Goal: Information Seeking & Learning: Learn about a topic

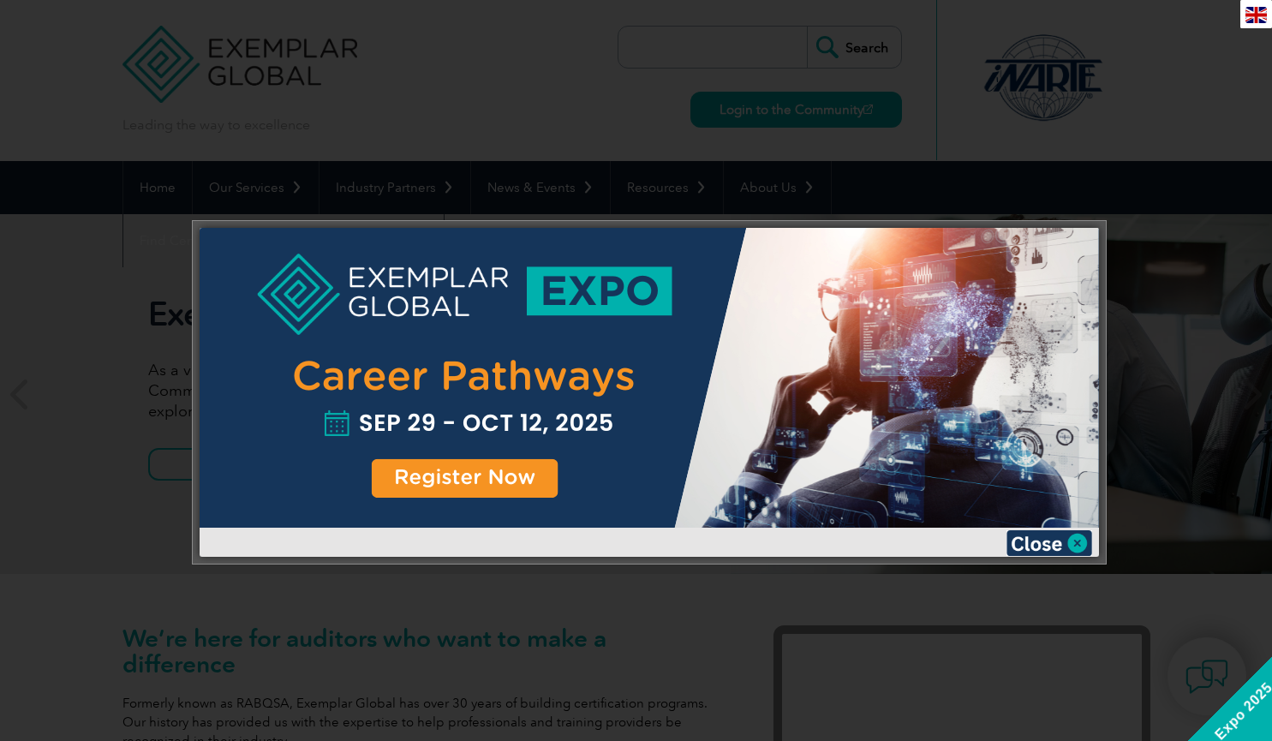
click at [1085, 547] on img at bounding box center [1050, 543] width 86 height 26
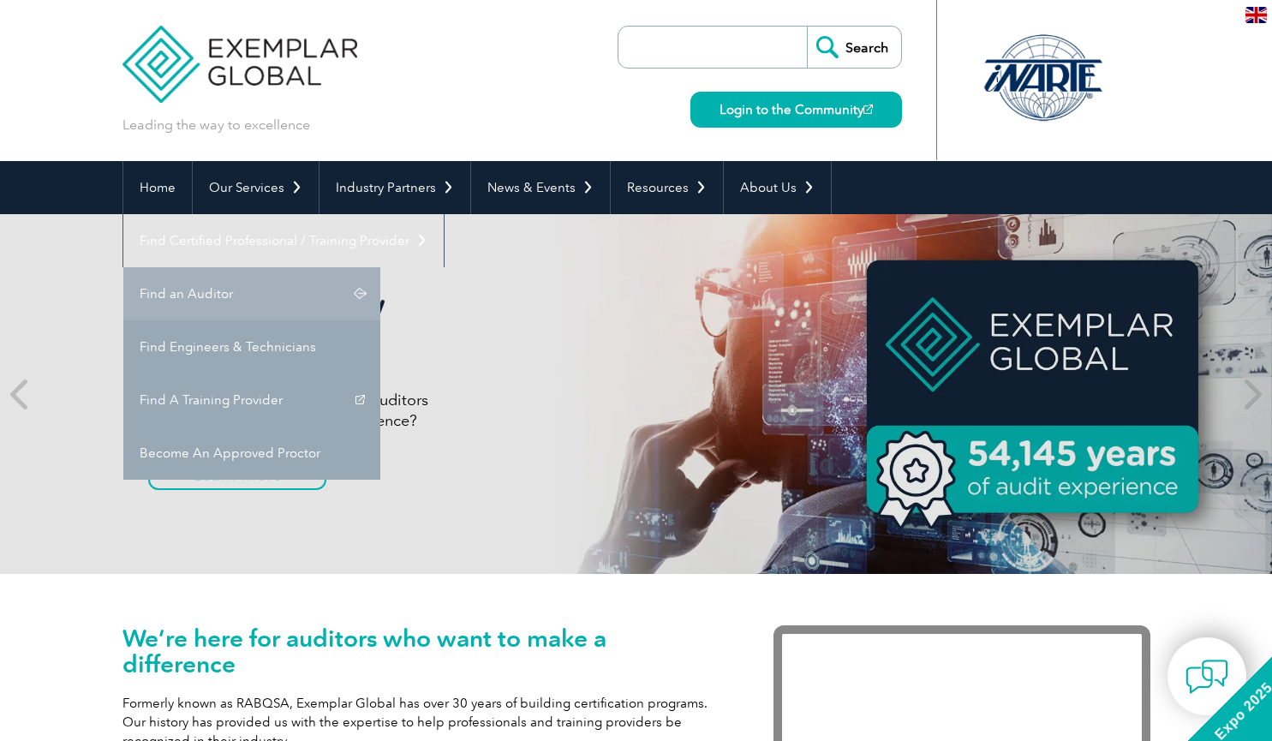
click at [380, 267] on link "Find an Auditor" at bounding box center [251, 293] width 257 height 53
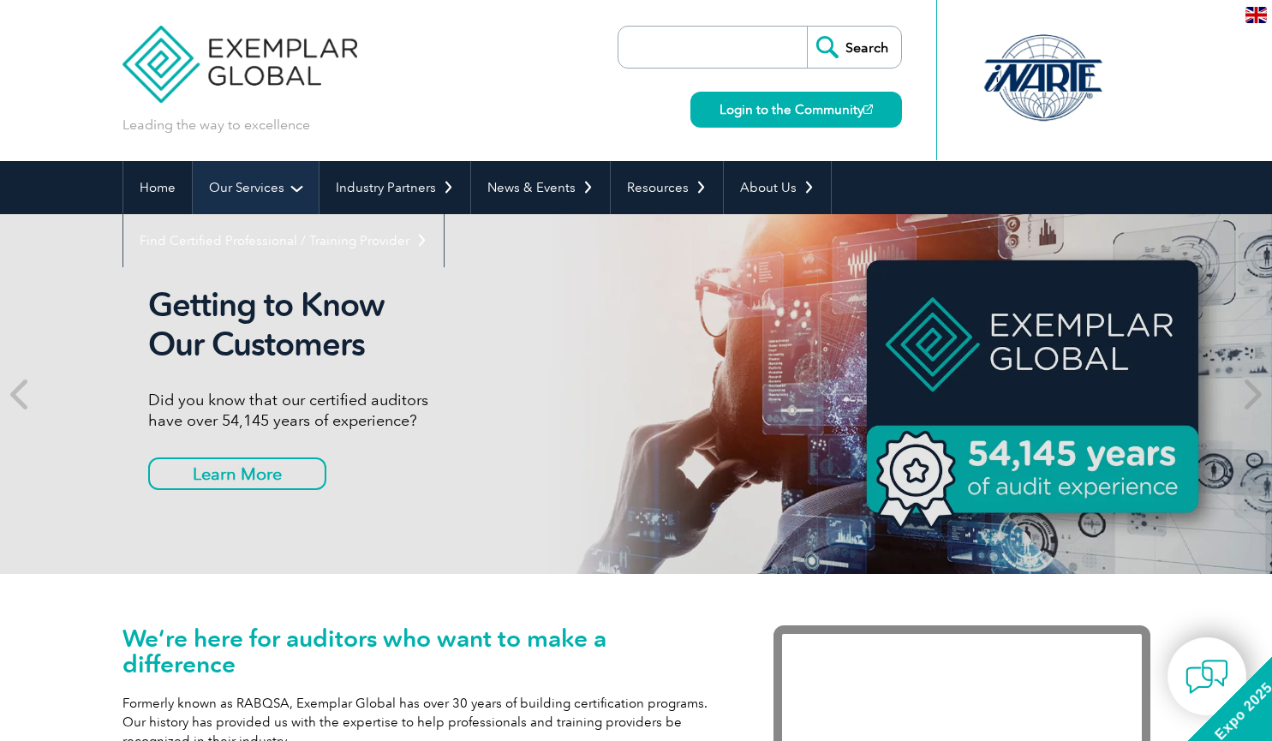
click at [274, 188] on link "Our Services" at bounding box center [256, 187] width 126 height 53
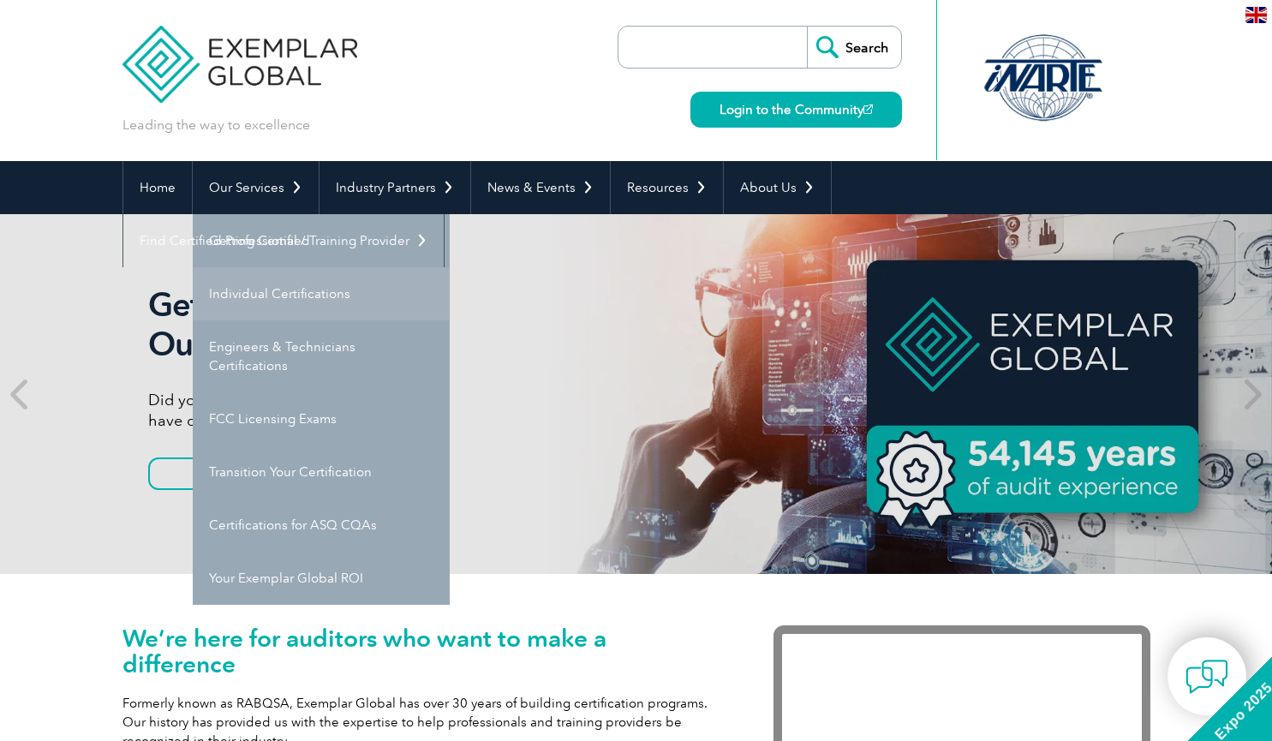
click at [271, 297] on link "Individual Certifications" at bounding box center [321, 293] width 257 height 53
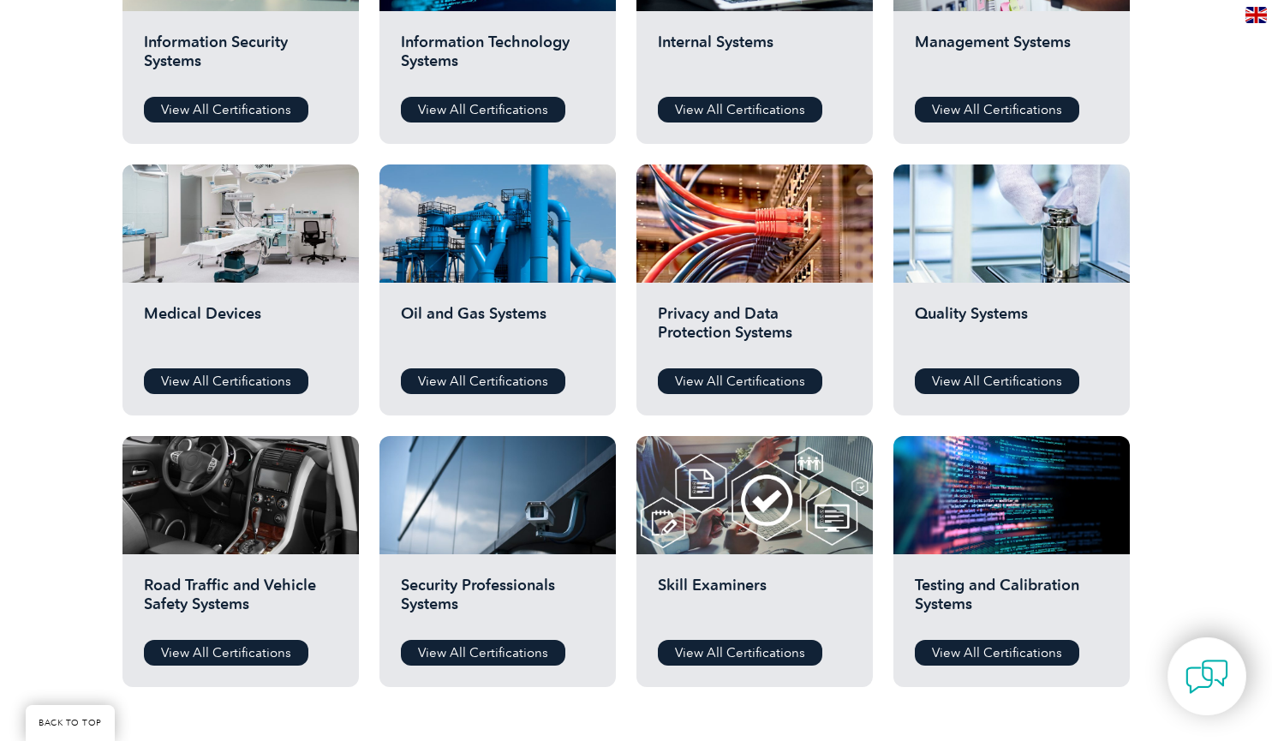
scroll to position [857, 0]
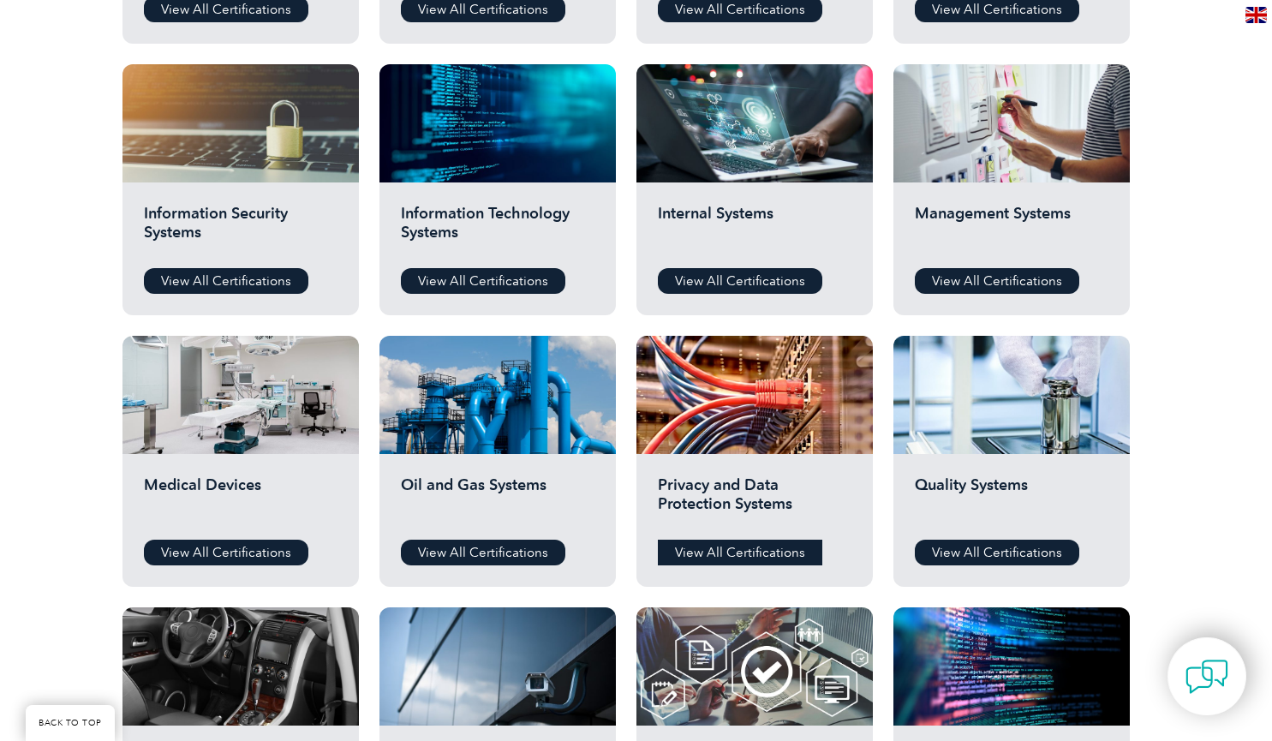
click at [769, 550] on link "View All Certifications" at bounding box center [740, 553] width 165 height 26
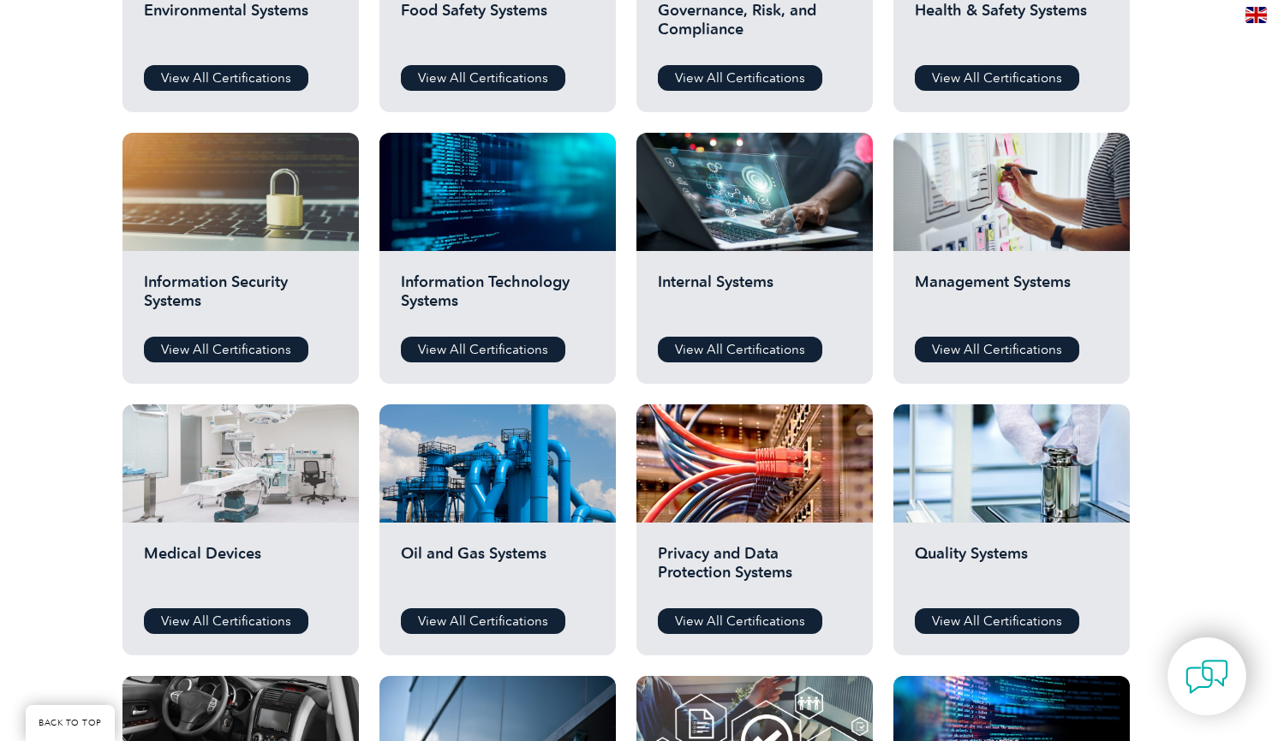
scroll to position [771, 0]
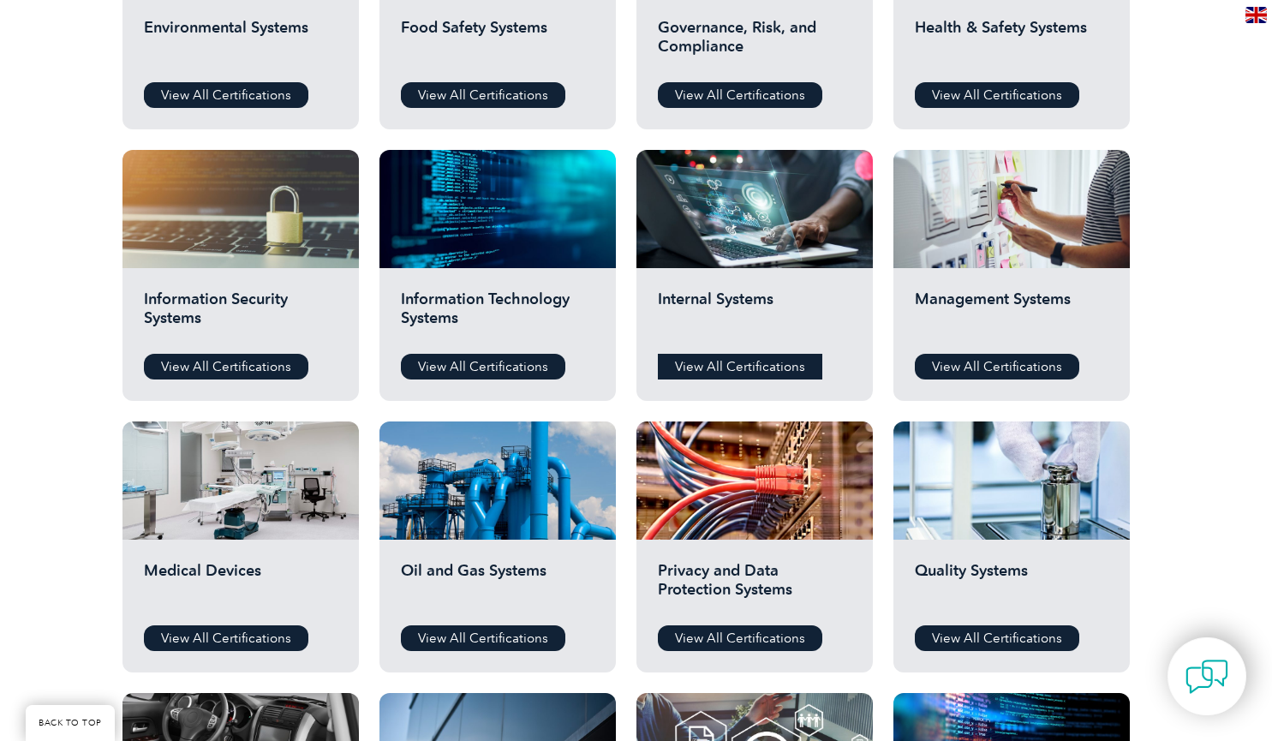
click at [772, 358] on link "View All Certifications" at bounding box center [740, 367] width 165 height 26
click at [482, 362] on link "View All Certifications" at bounding box center [483, 367] width 165 height 26
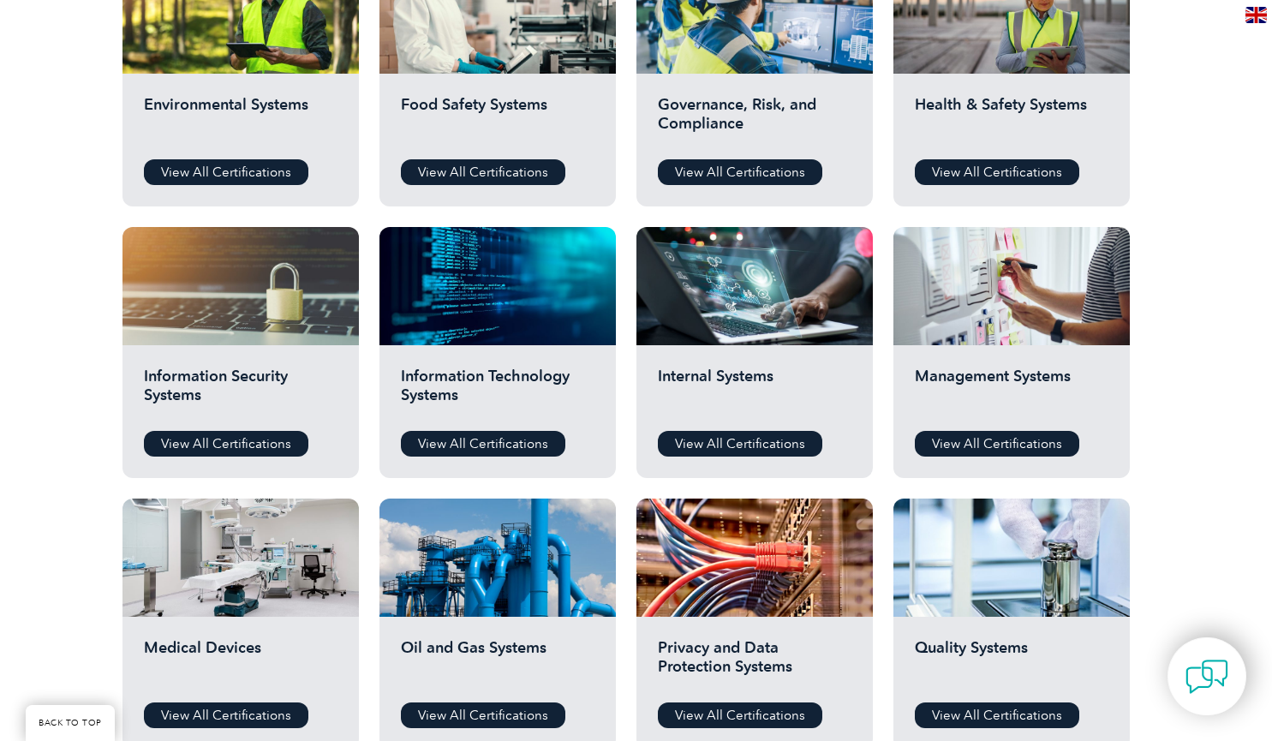
scroll to position [600, 0]
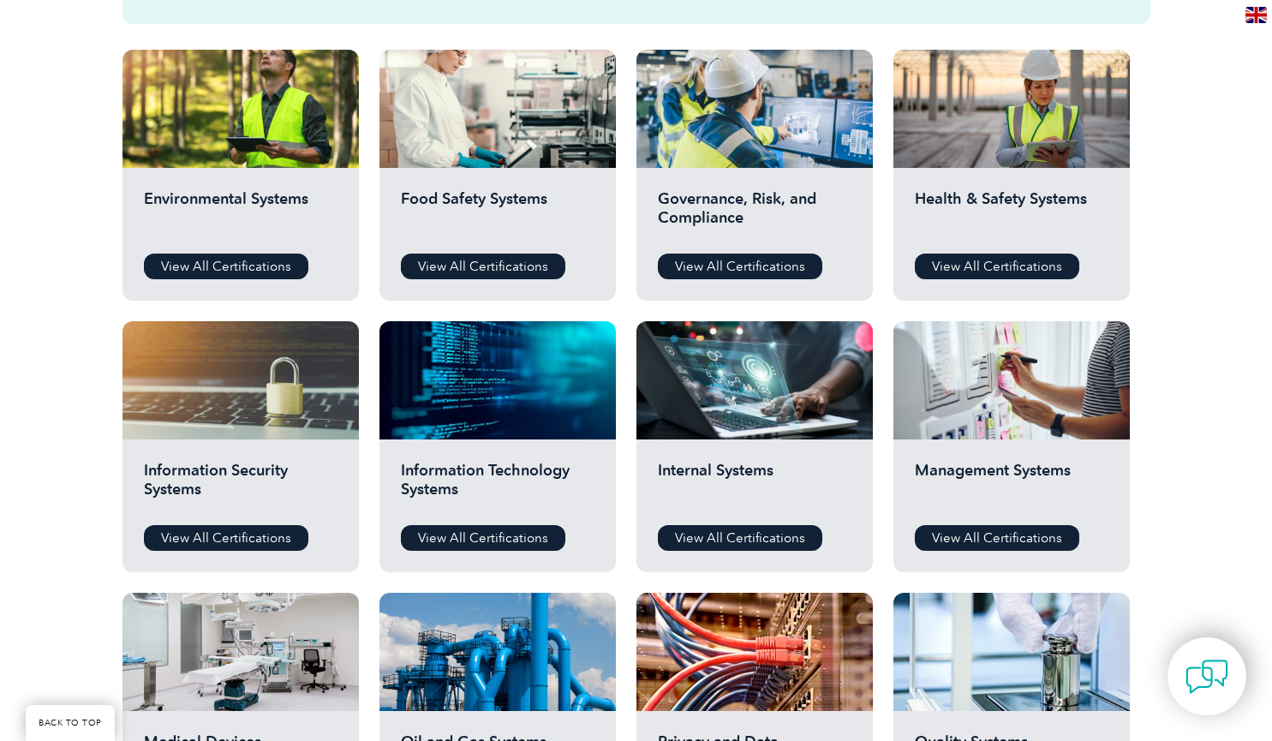
click at [784, 250] on div "Governance, Risk, and Compliance View All Certifications" at bounding box center [755, 234] width 236 height 133
click at [779, 265] on link "View All Certifications" at bounding box center [740, 267] width 165 height 26
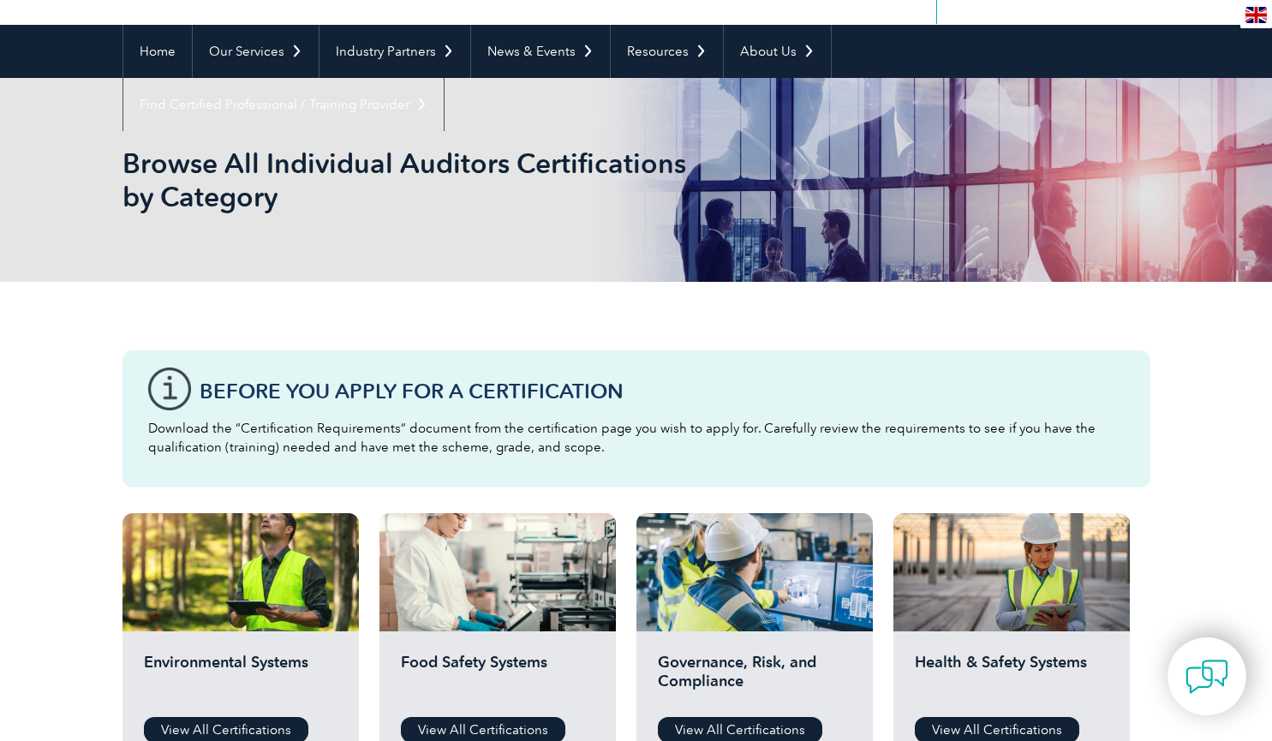
scroll to position [0, 0]
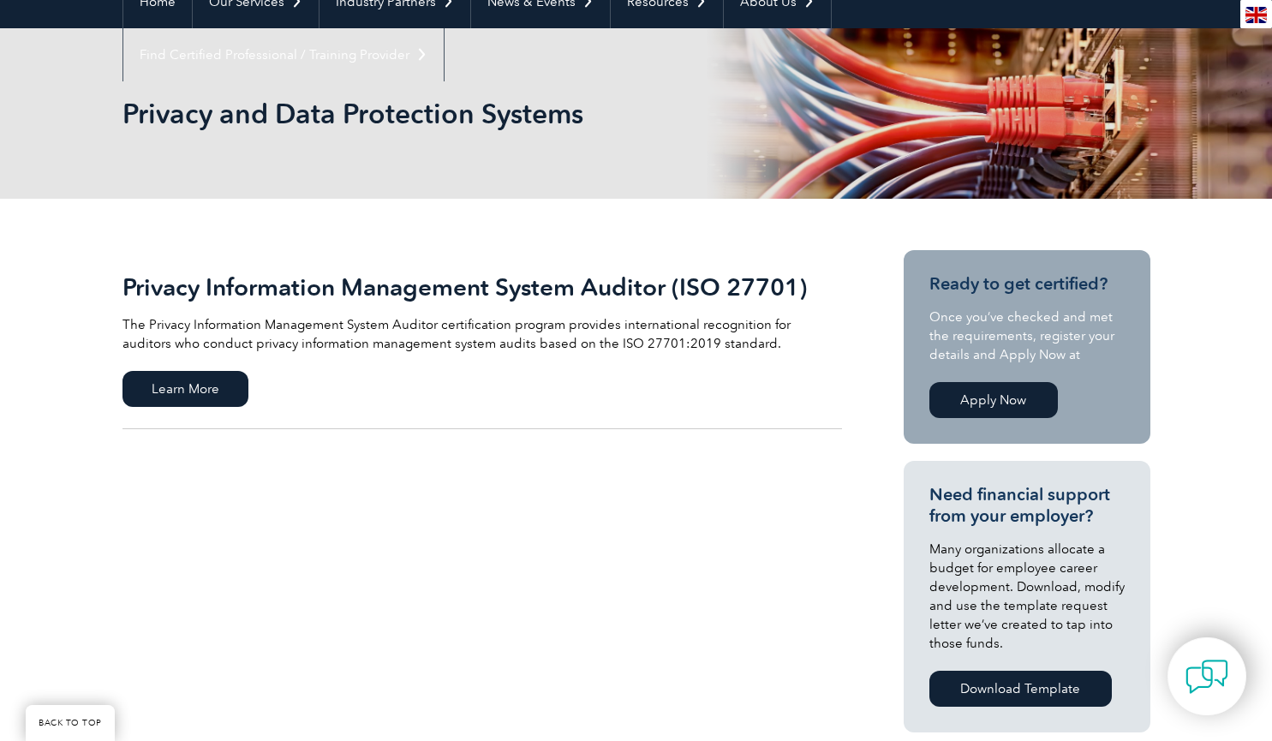
scroll to position [257, 0]
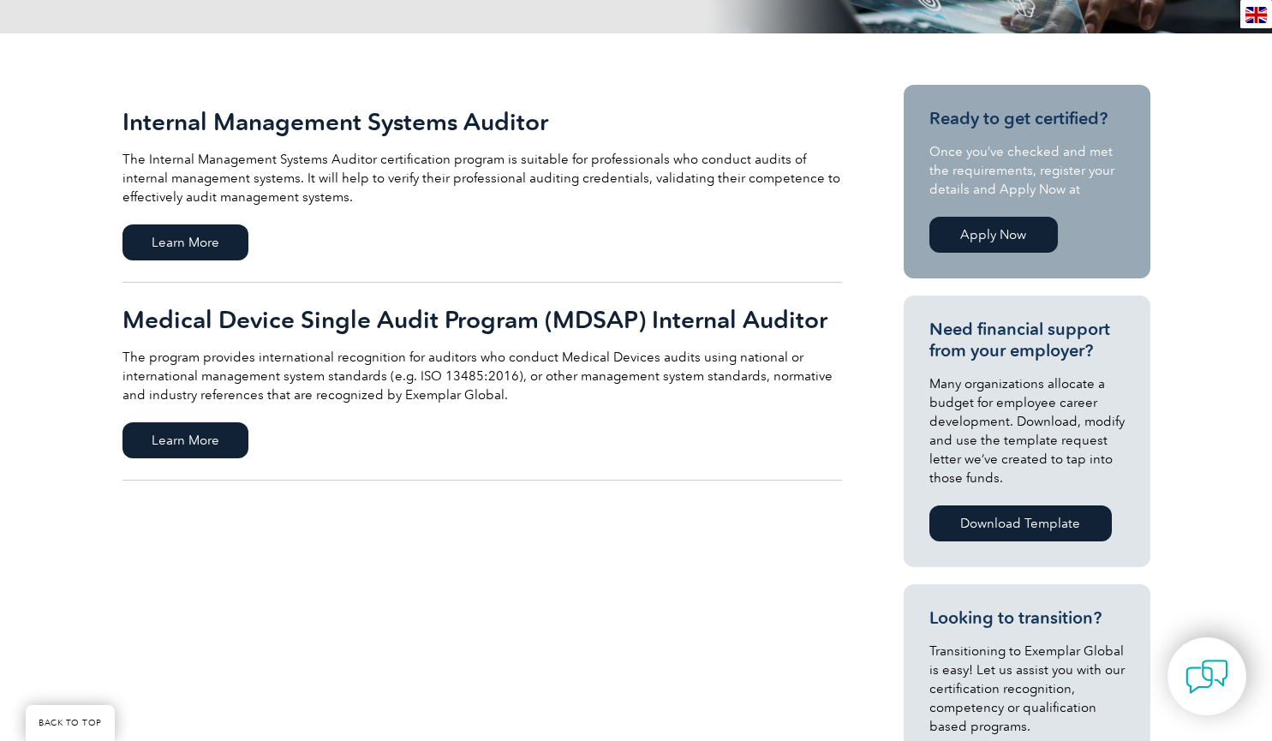
scroll to position [514, 0]
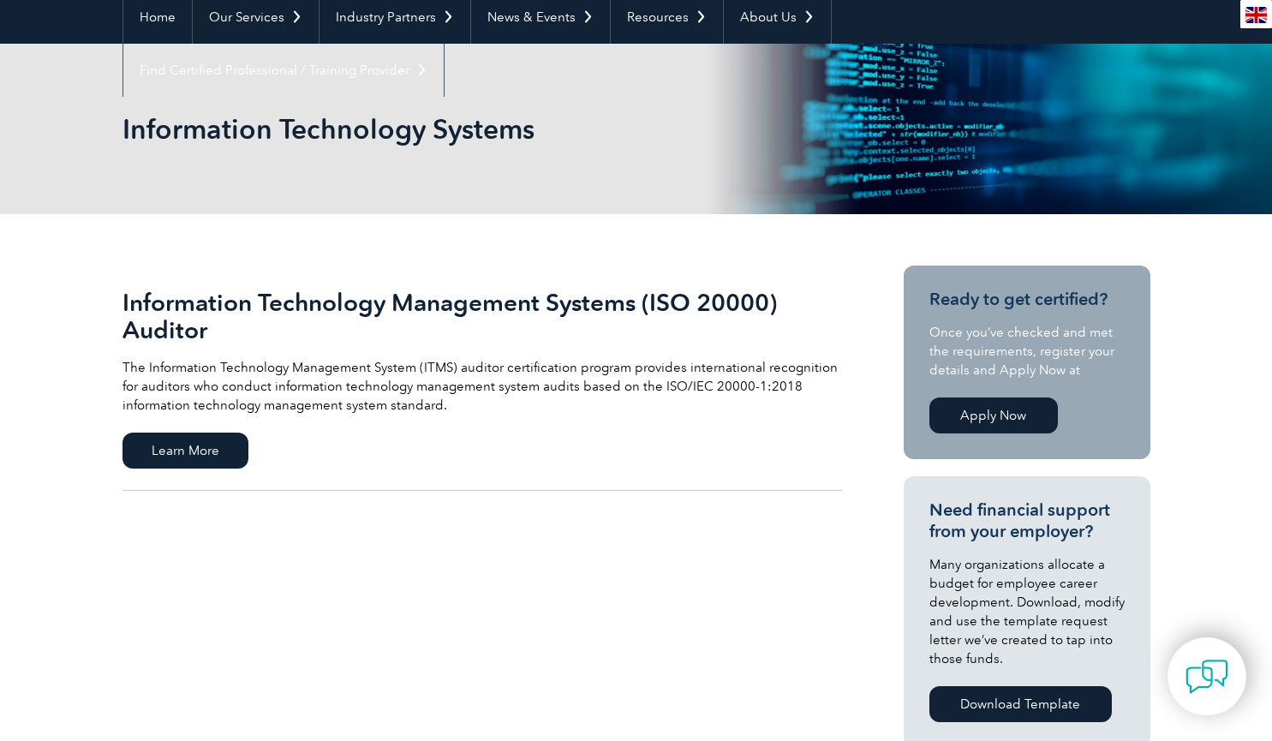
scroll to position [171, 0]
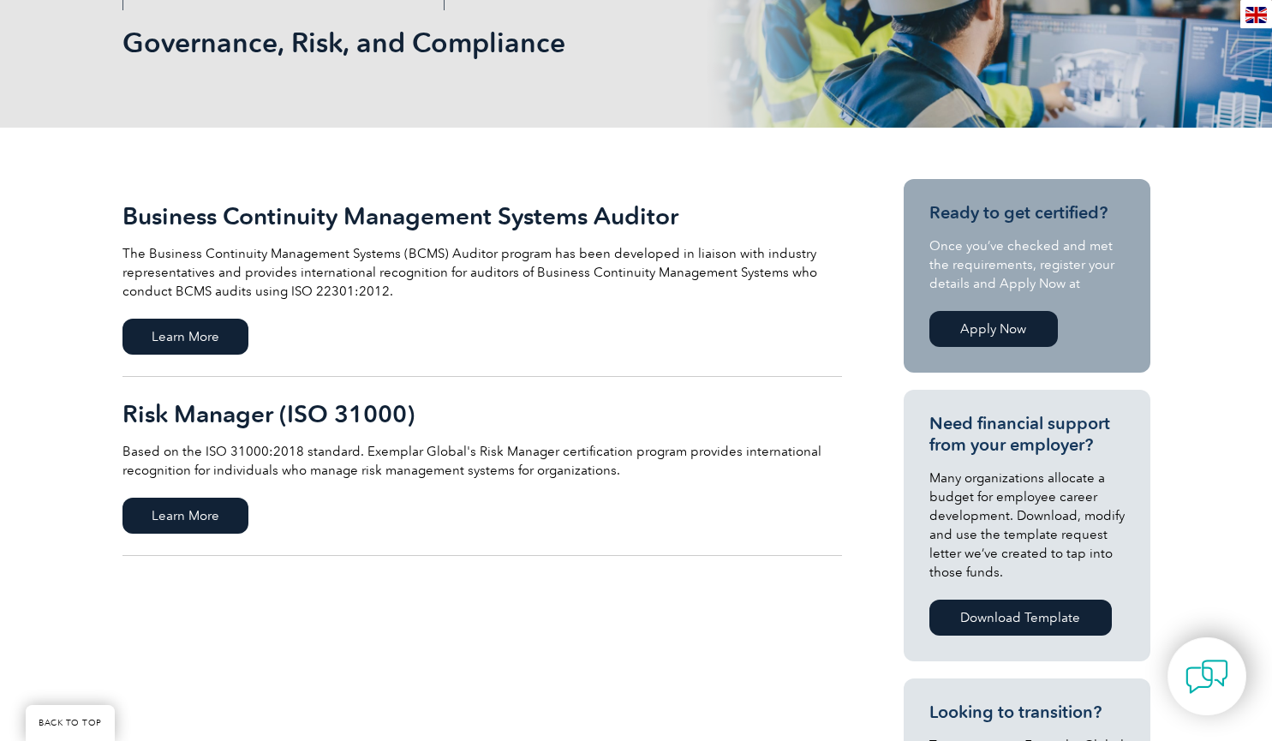
scroll to position [514, 0]
